Goal: Task Accomplishment & Management: Use online tool/utility

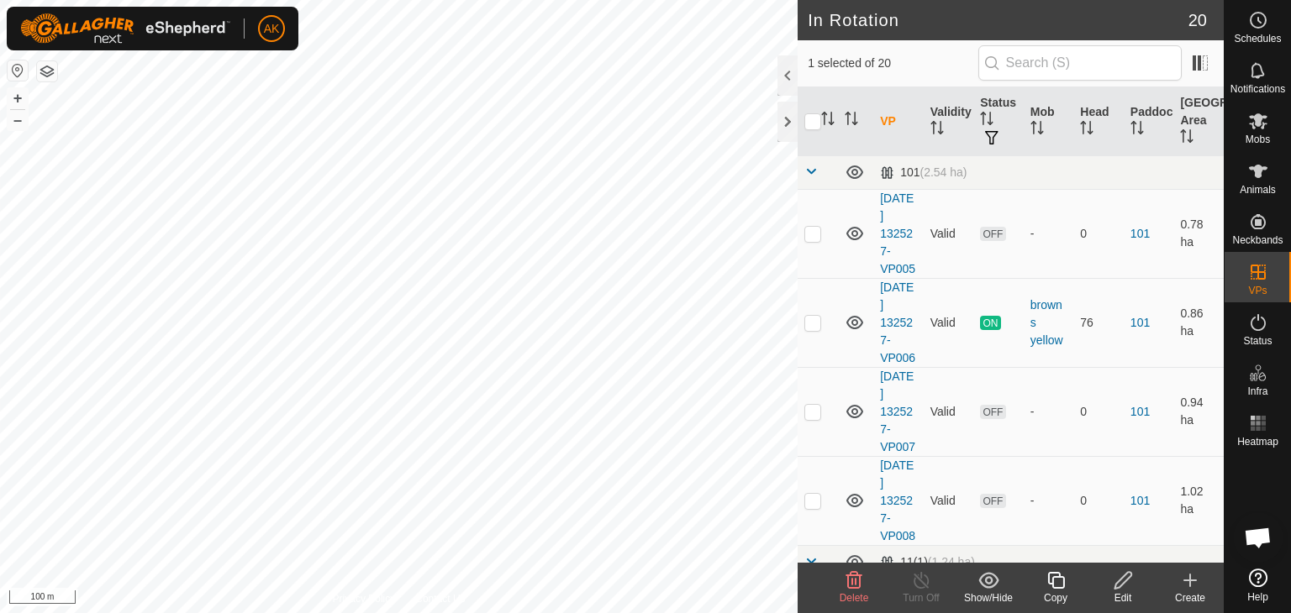
click at [861, 581] on icon at bounding box center [854, 580] width 16 height 17
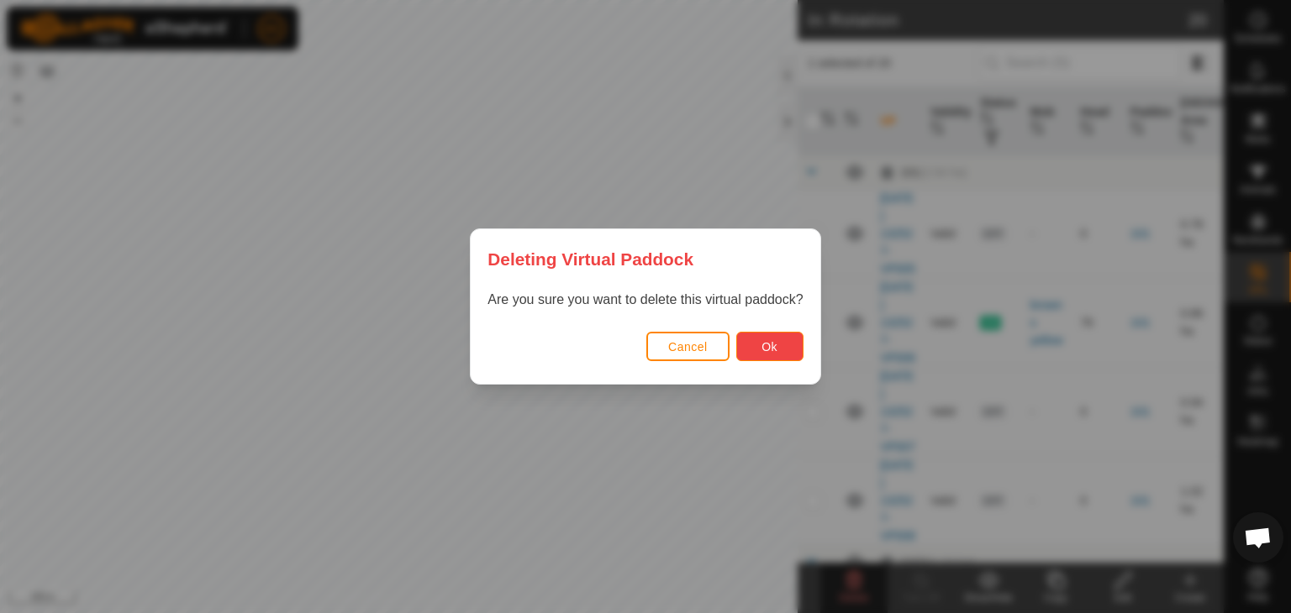
click at [783, 346] on button "Ok" at bounding box center [769, 346] width 67 height 29
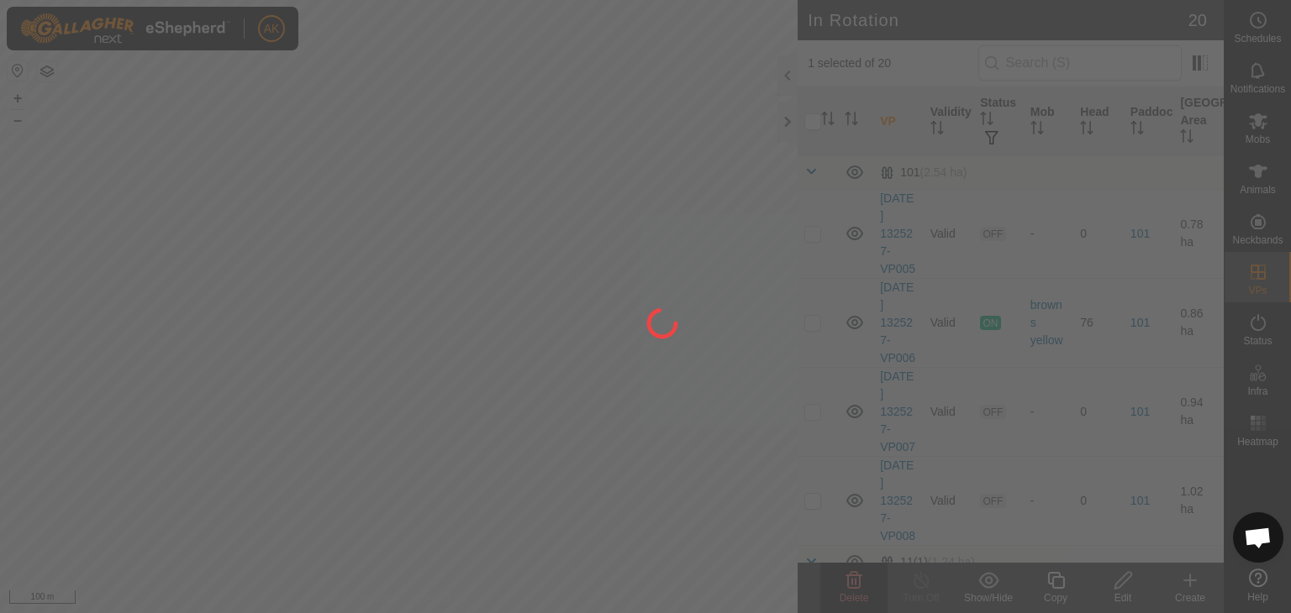
checkbox input "false"
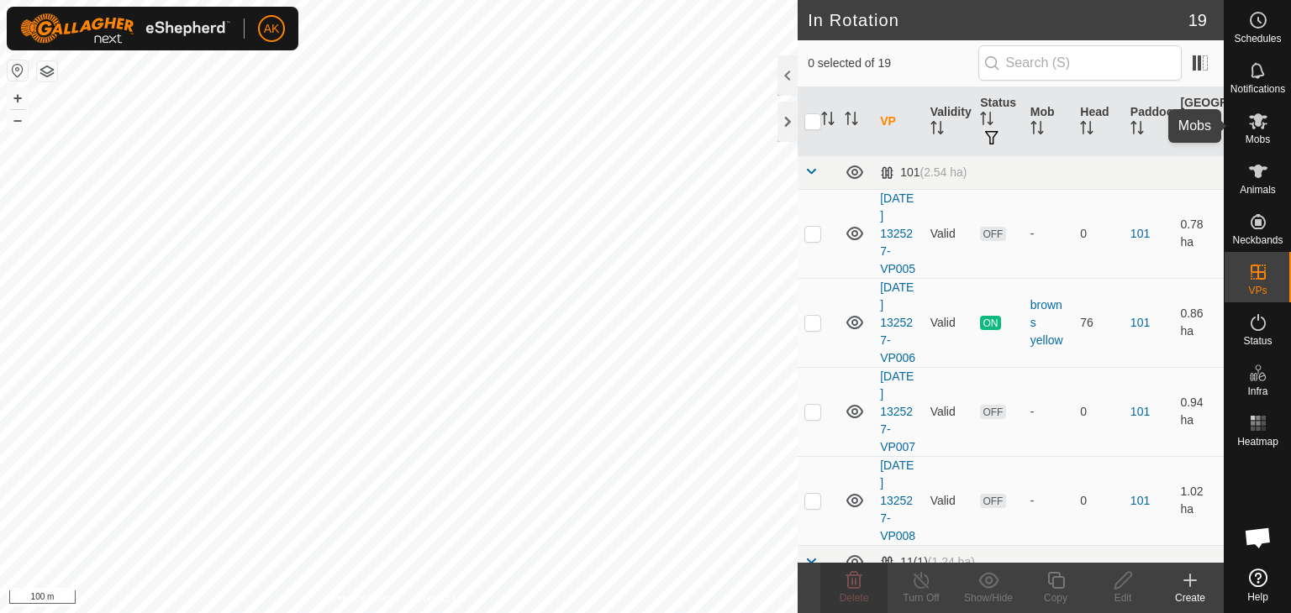
click at [1261, 130] on icon at bounding box center [1258, 121] width 20 height 20
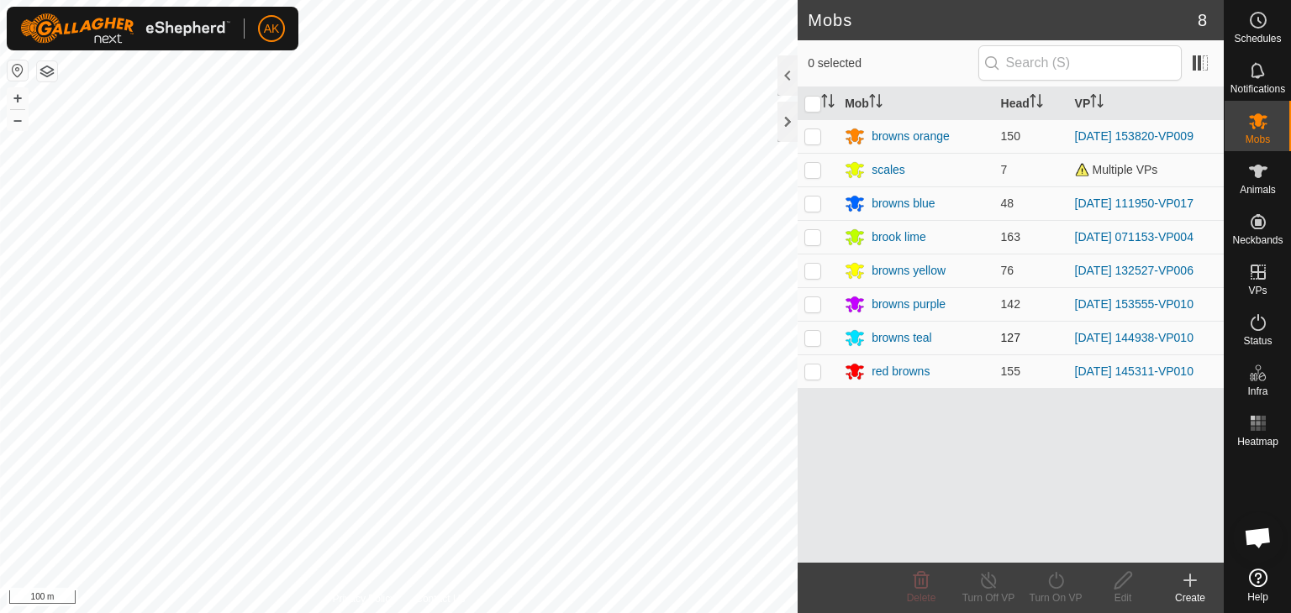
click at [810, 337] on p-checkbox at bounding box center [812, 337] width 17 height 13
checkbox input "true"
click at [1062, 579] on icon at bounding box center [1055, 580] width 15 height 17
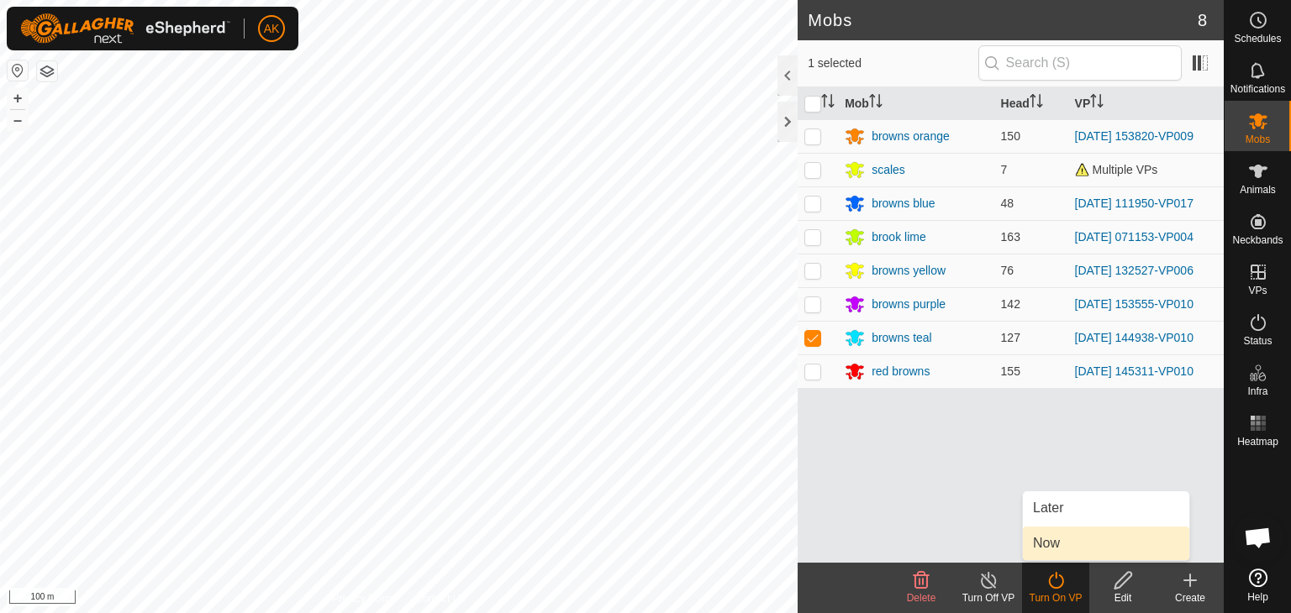
click at [1061, 540] on link "Now" at bounding box center [1106, 544] width 166 height 34
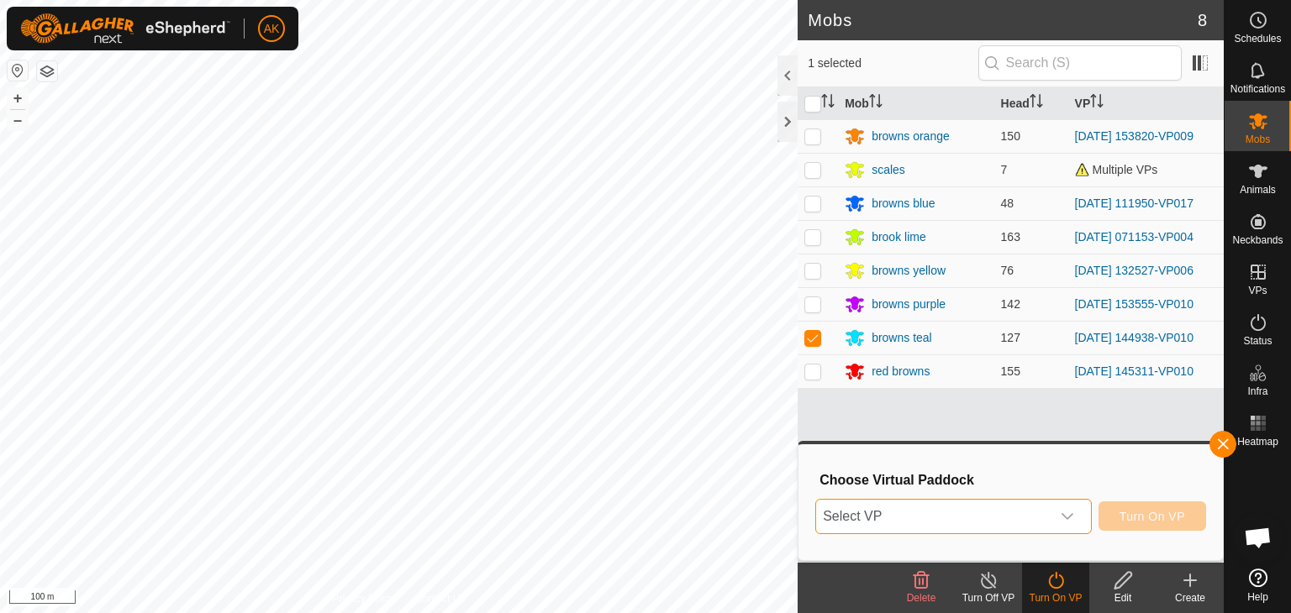
click at [955, 510] on span "Select VP" at bounding box center [933, 517] width 234 height 34
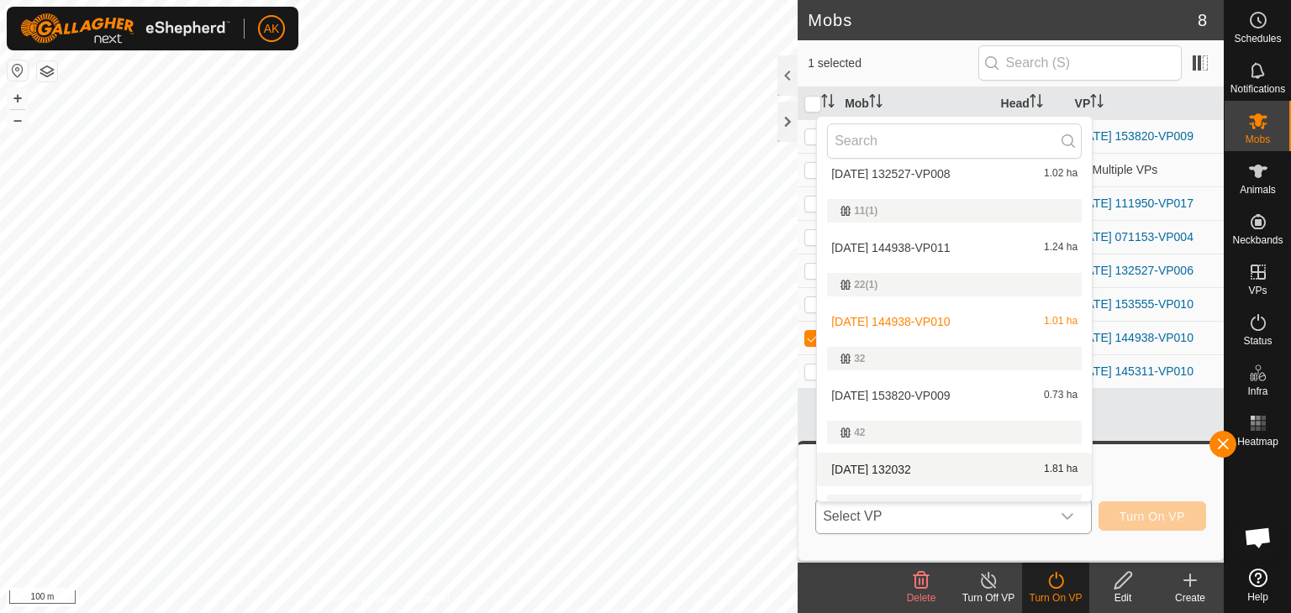
scroll to position [168, 0]
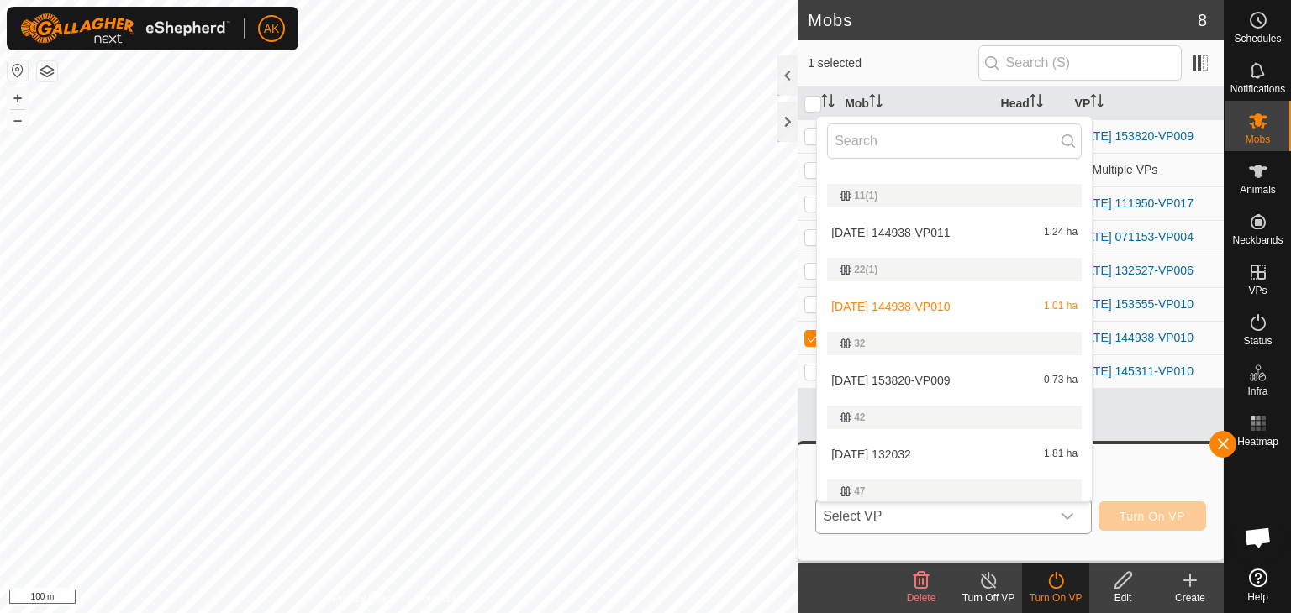
click at [894, 229] on li "[DATE] 144938-VP011 1.24 ha" at bounding box center [954, 233] width 275 height 34
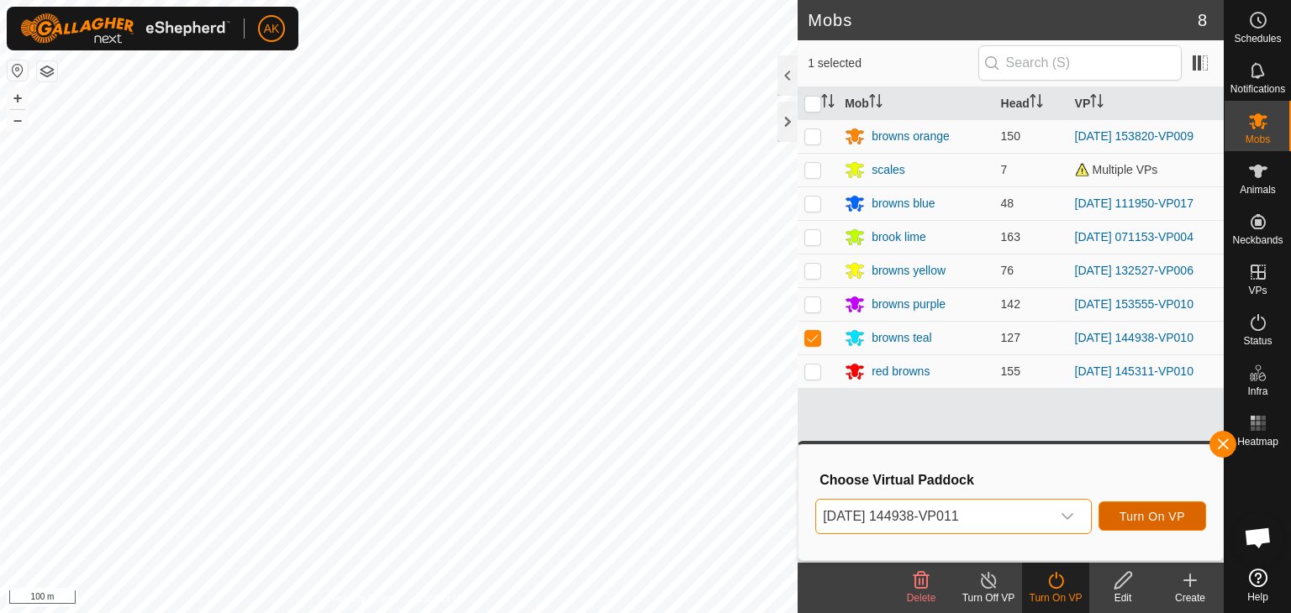
click at [1151, 508] on button "Turn On VP" at bounding box center [1152, 516] width 108 height 29
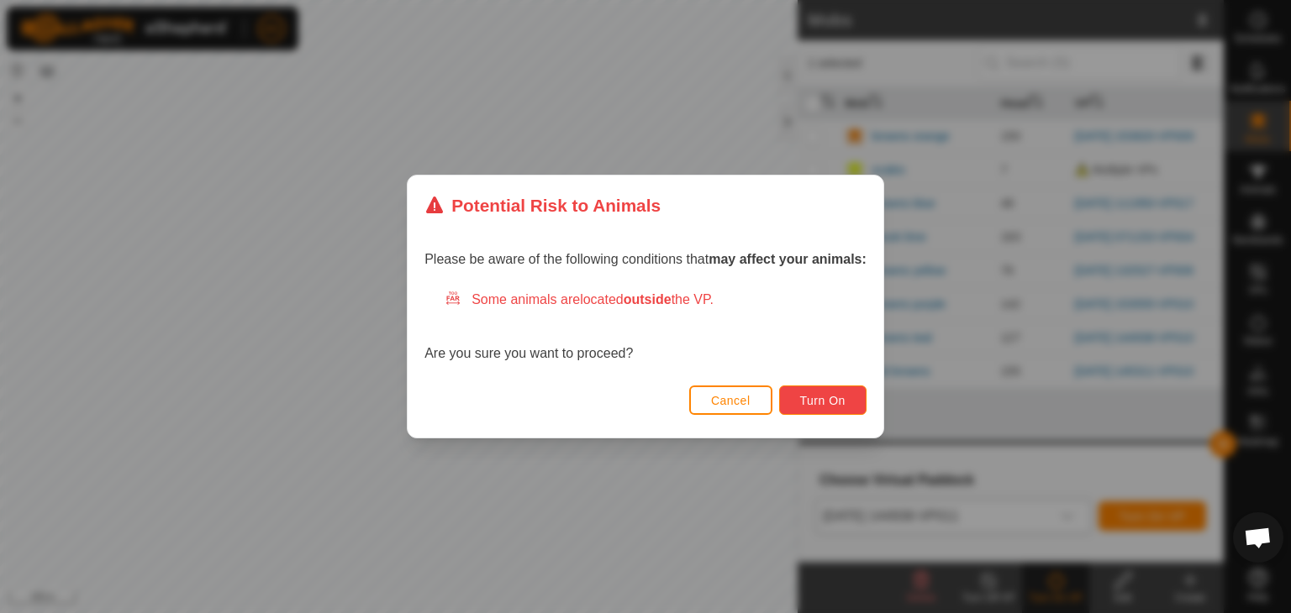
click at [848, 406] on button "Turn On" at bounding box center [822, 400] width 87 height 29
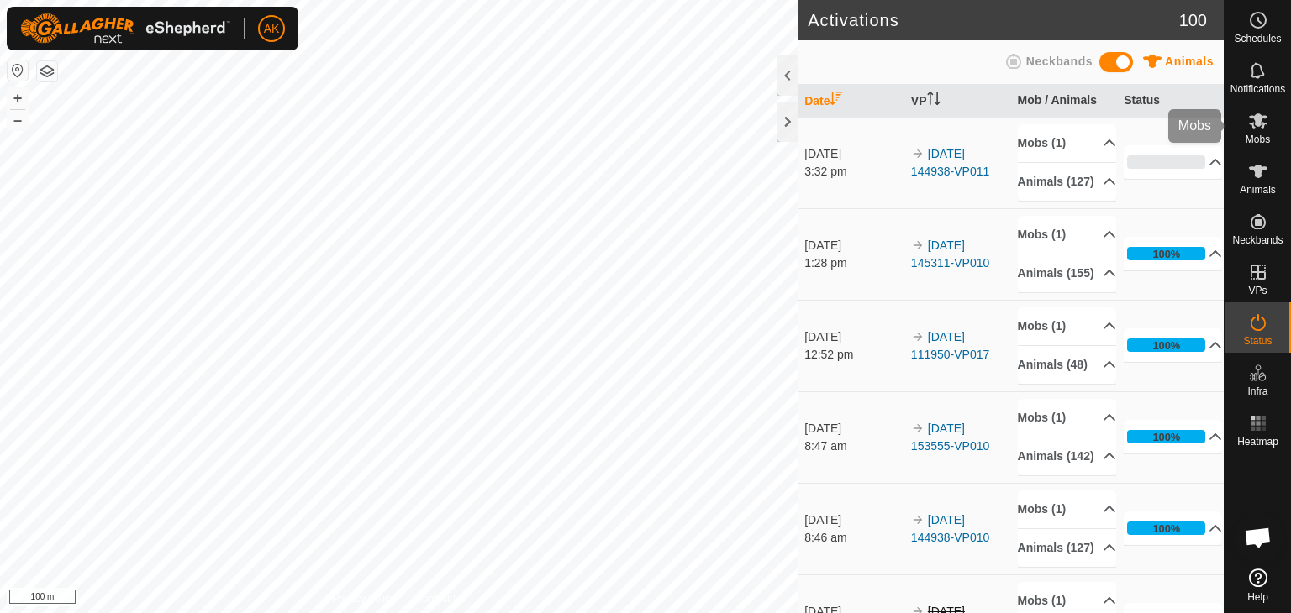
click at [1251, 136] on span "Mobs" at bounding box center [1257, 139] width 24 height 10
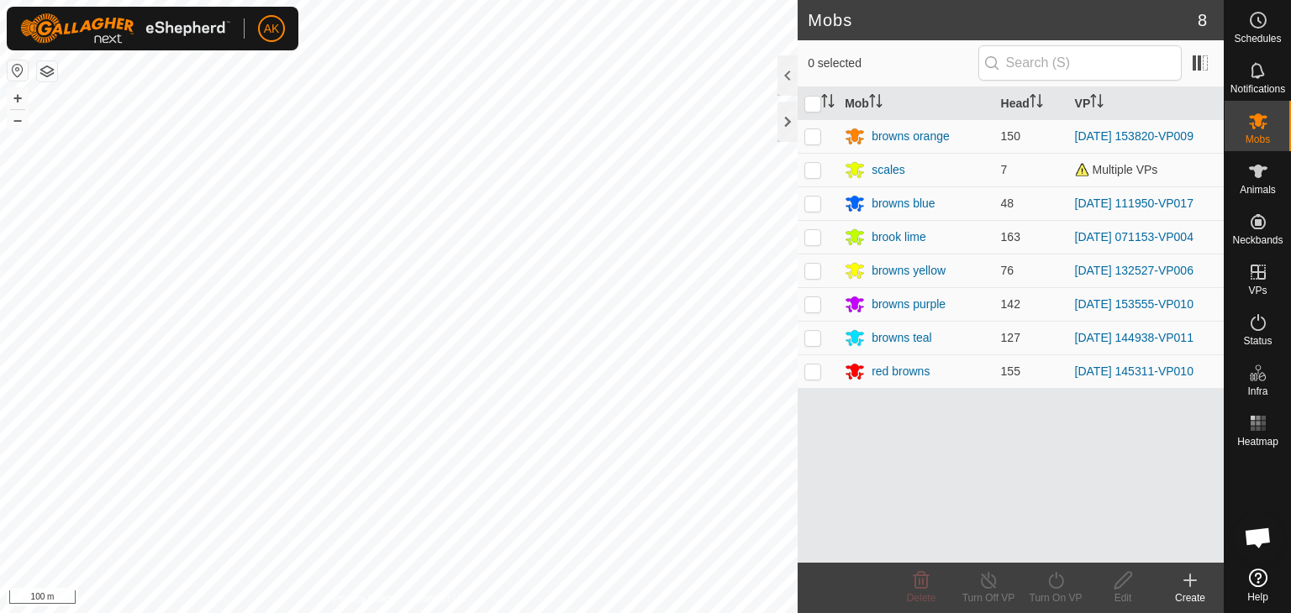
click at [810, 304] on p-checkbox at bounding box center [812, 303] width 17 height 13
checkbox input "true"
click at [1055, 587] on icon at bounding box center [1055, 581] width 21 height 20
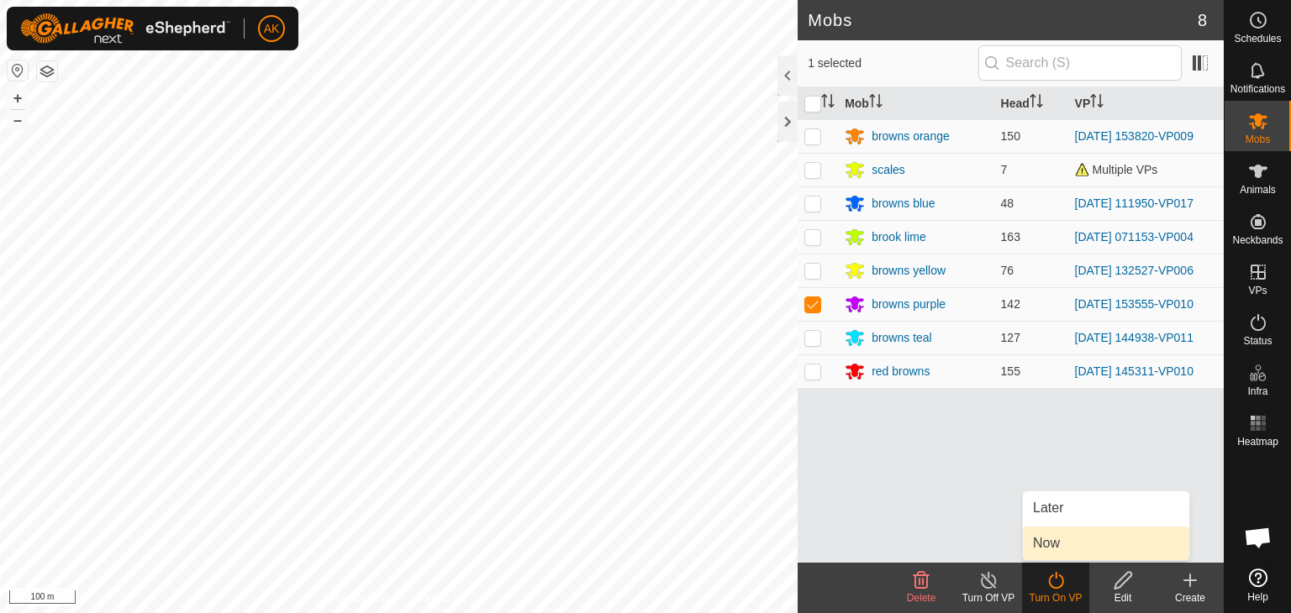
click at [1054, 542] on link "Now" at bounding box center [1106, 544] width 166 height 34
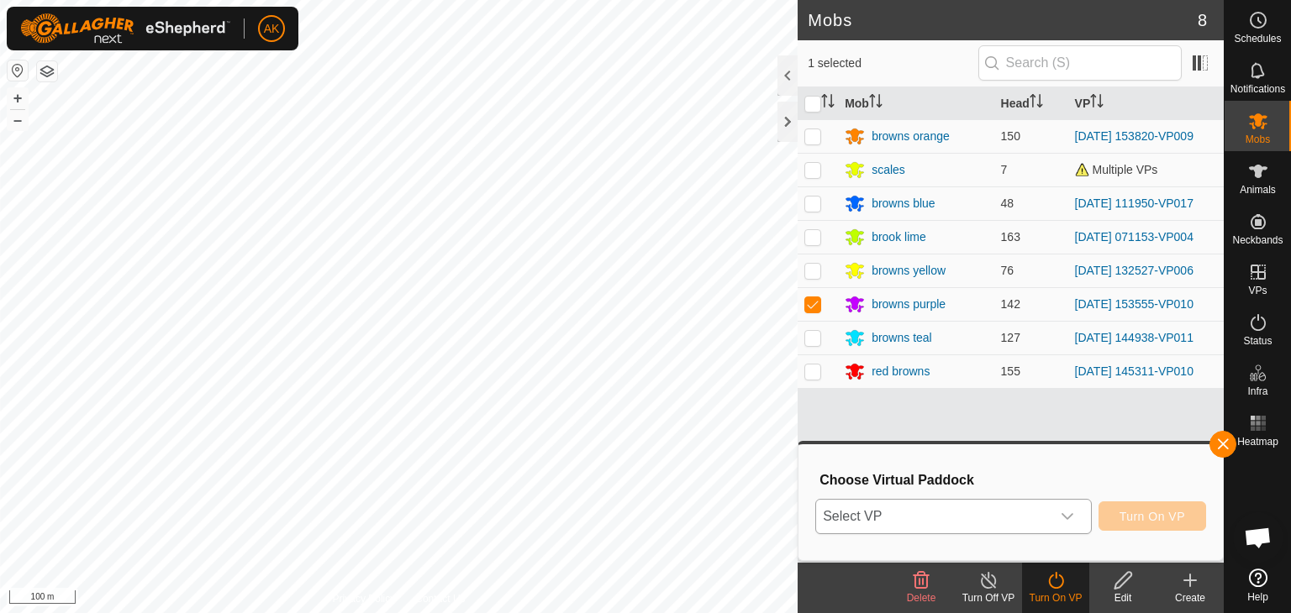
click at [985, 518] on span "Select VP" at bounding box center [933, 517] width 234 height 34
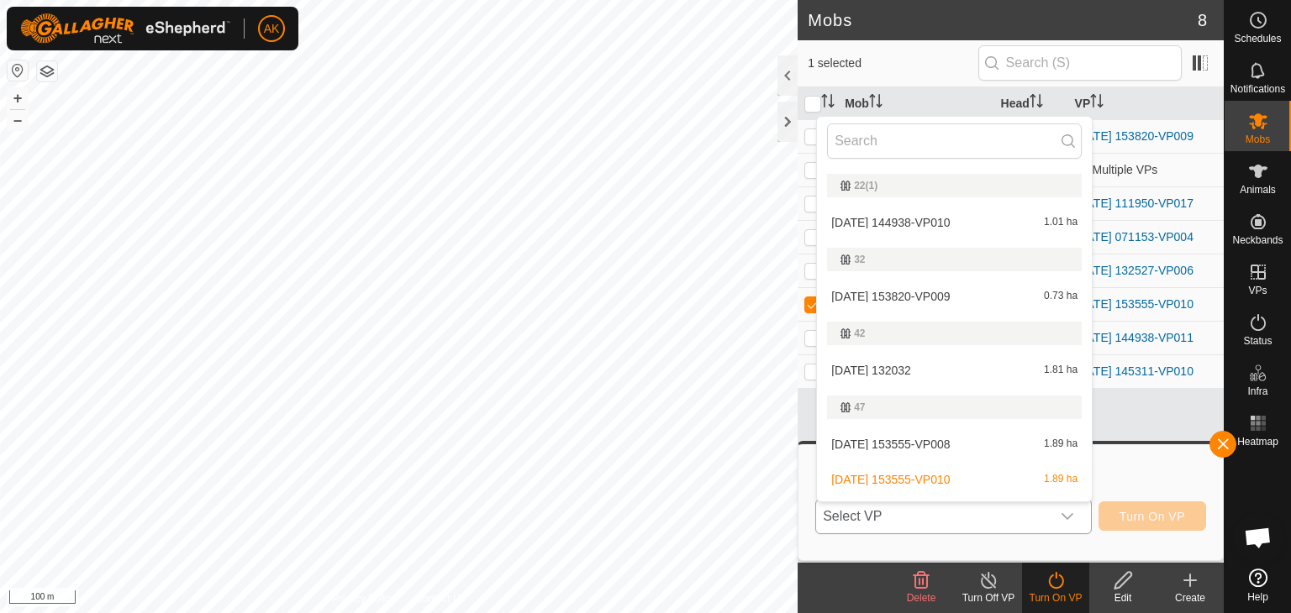
scroll to position [336, 0]
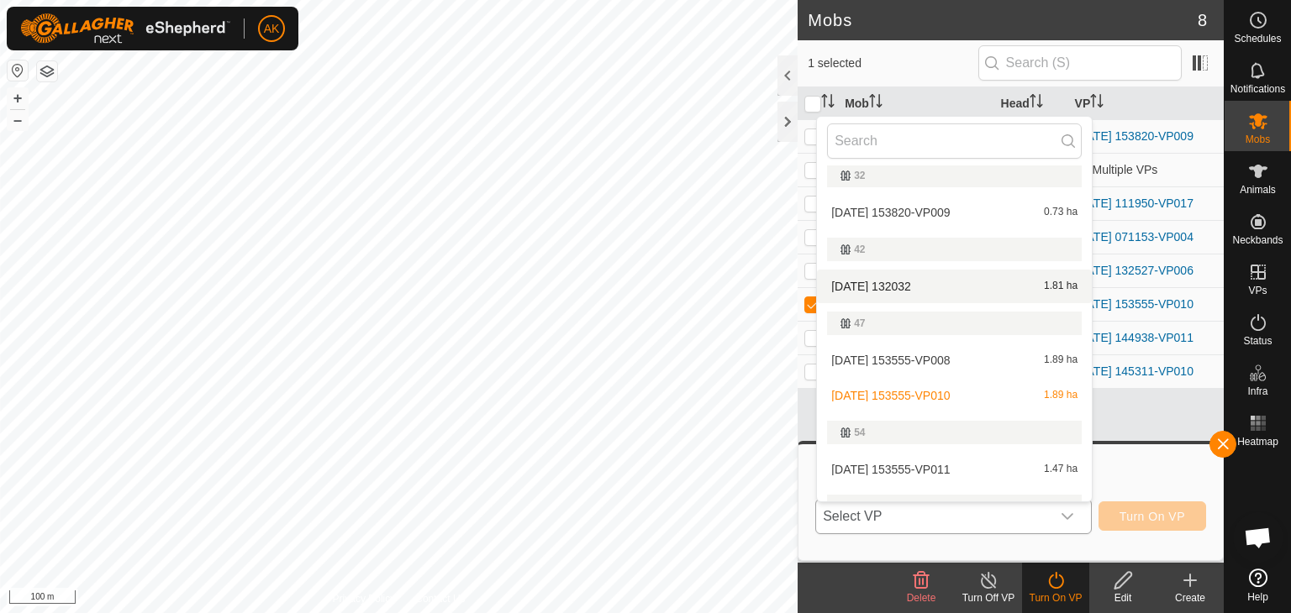
click at [898, 285] on li "[DATE] 132032 1.81 ha" at bounding box center [954, 287] width 275 height 34
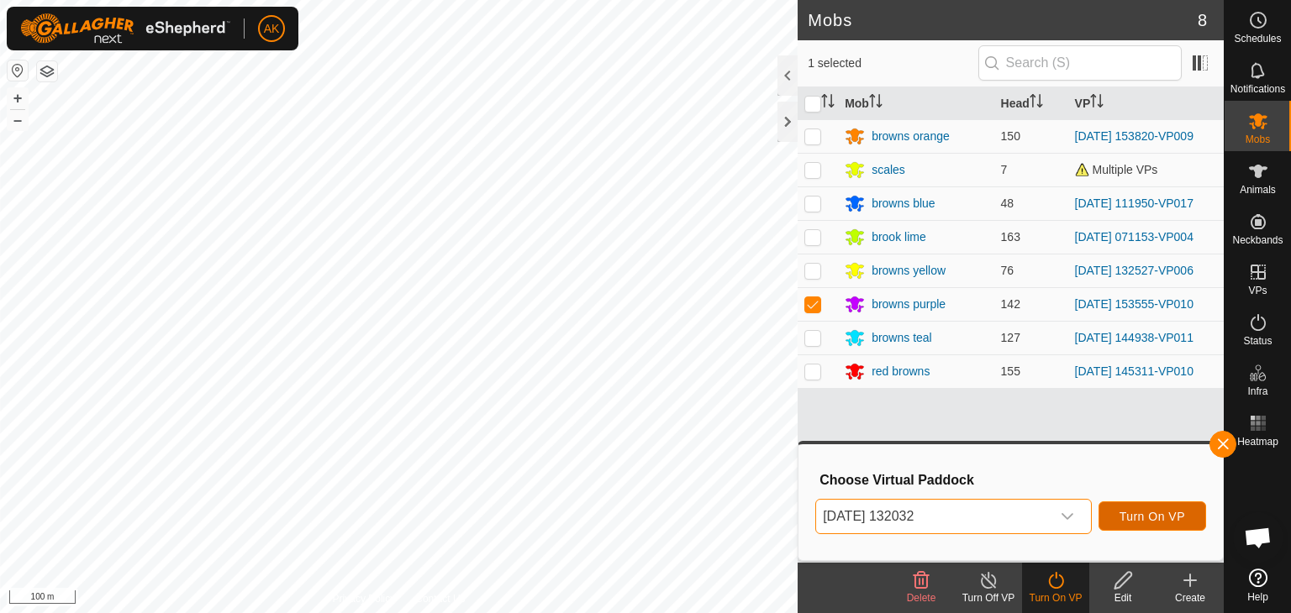
click at [1150, 522] on span "Turn On VP" at bounding box center [1152, 516] width 66 height 13
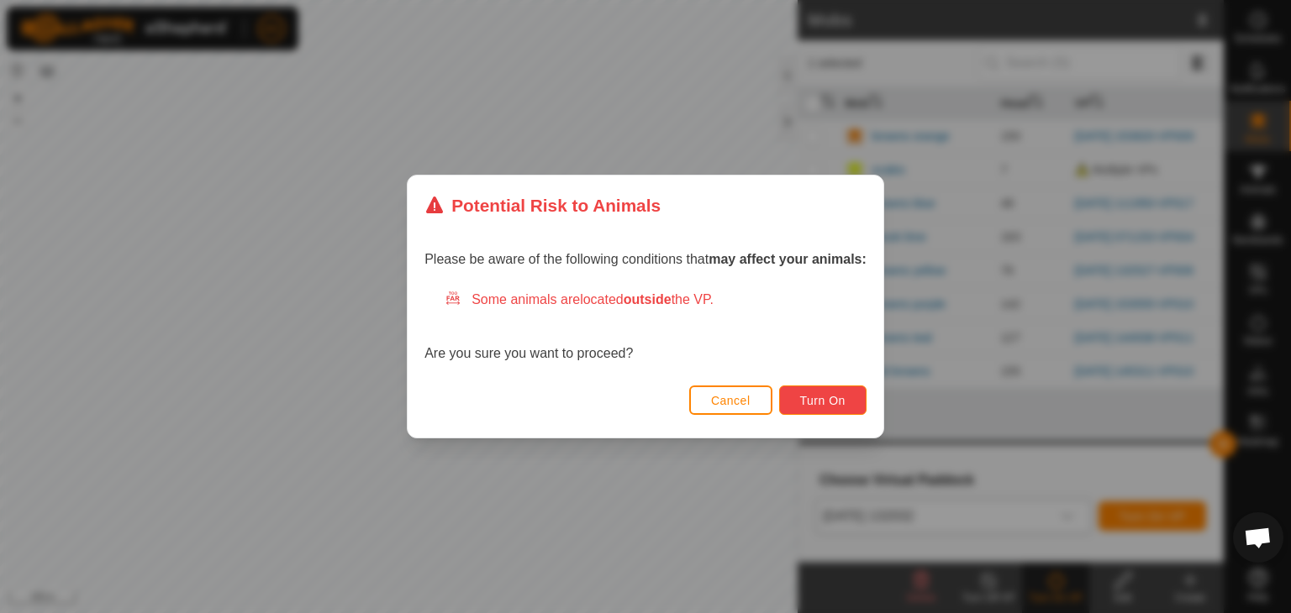
click at [853, 404] on button "Turn On" at bounding box center [822, 400] width 87 height 29
